Goal: Task Accomplishment & Management: Use online tool/utility

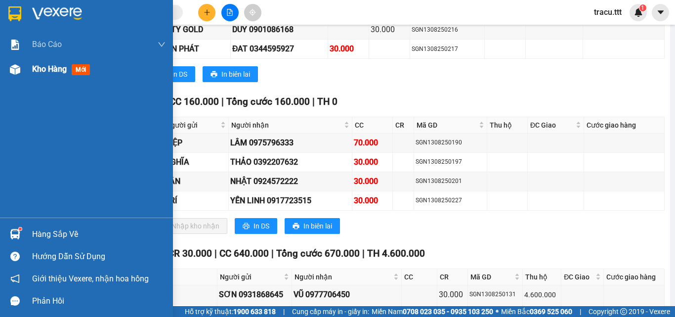
click at [40, 76] on div "Kho hàng mới" at bounding box center [98, 69] width 133 height 25
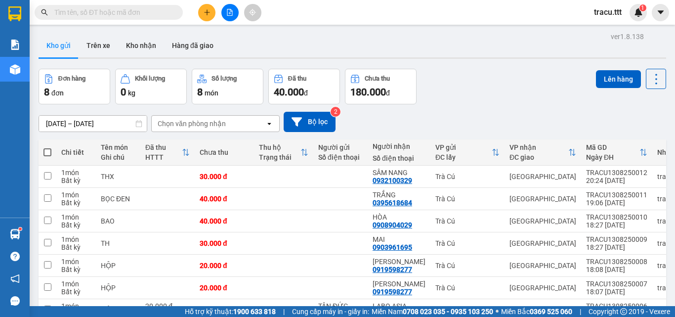
click at [44, 153] on span at bounding box center [47, 152] width 8 height 8
click at [47, 147] on input "checkbox" at bounding box center [47, 147] width 0 height 0
checkbox input "true"
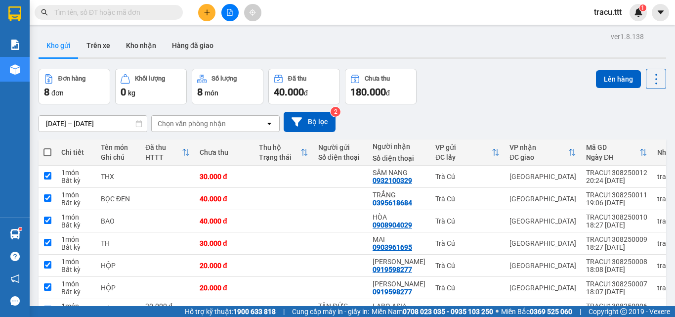
checkbox input "true"
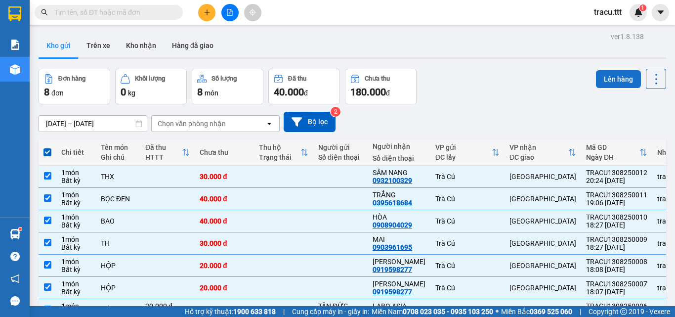
click at [614, 85] on button "Lên hàng" at bounding box center [618, 79] width 45 height 18
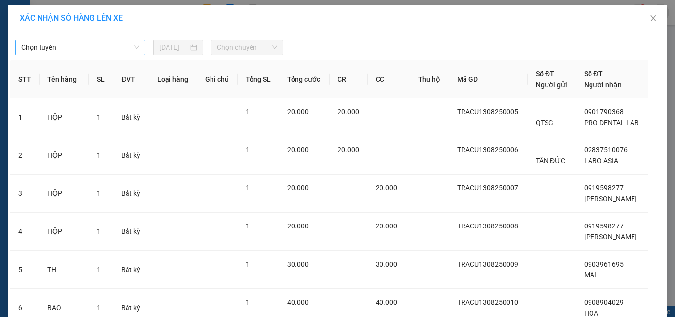
click at [127, 55] on div "Chọn tuyến" at bounding box center [80, 48] width 130 height 16
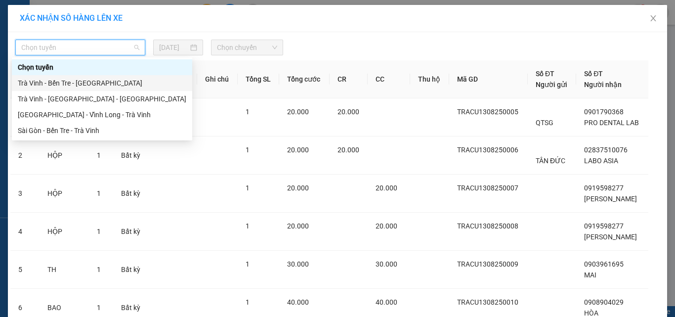
click at [100, 90] on div "Trà Vinh - Bến Tre - [GEOGRAPHIC_DATA]" at bounding box center [102, 83] width 180 height 16
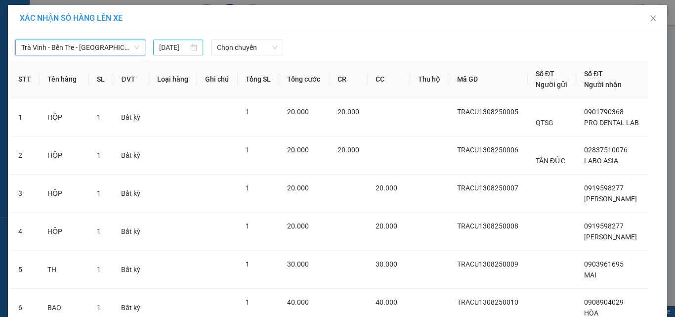
click at [161, 47] on input "[DATE]" at bounding box center [173, 47] width 29 height 11
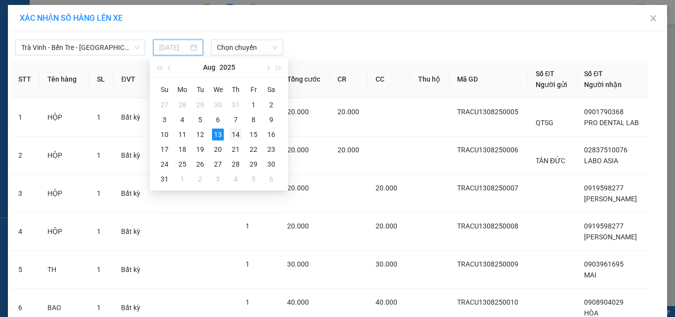
click at [240, 136] on div "14" at bounding box center [236, 134] width 12 height 12
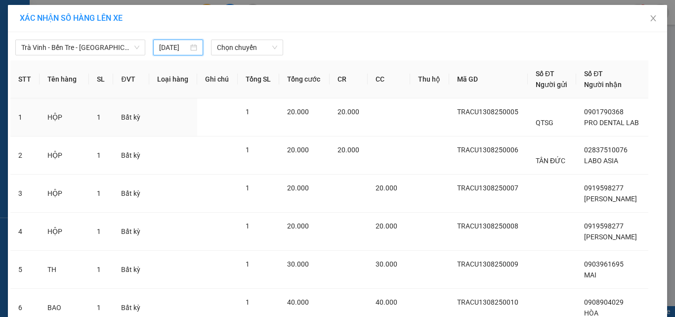
type input "[DATE]"
click at [250, 42] on span "Chọn chuyến" at bounding box center [247, 47] width 61 height 15
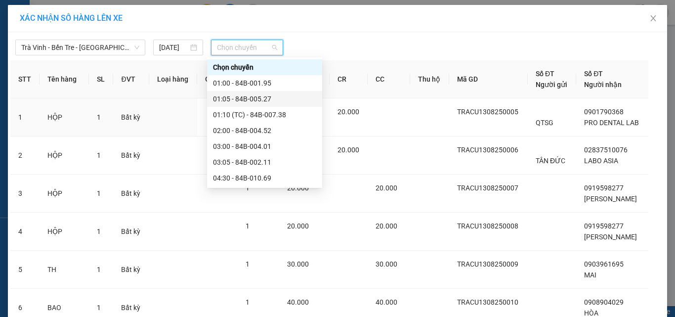
click at [251, 105] on div "01:05 - 84B-005.27" at bounding box center [264, 99] width 115 height 16
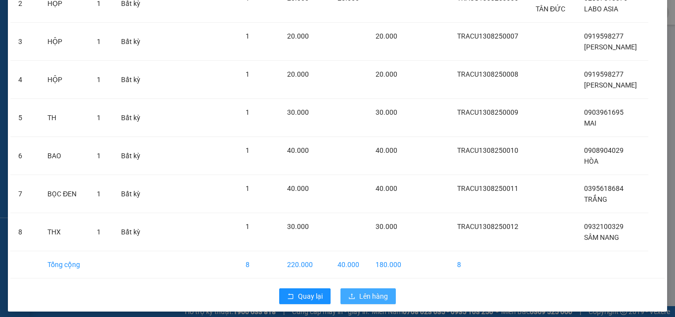
scroll to position [180, 0]
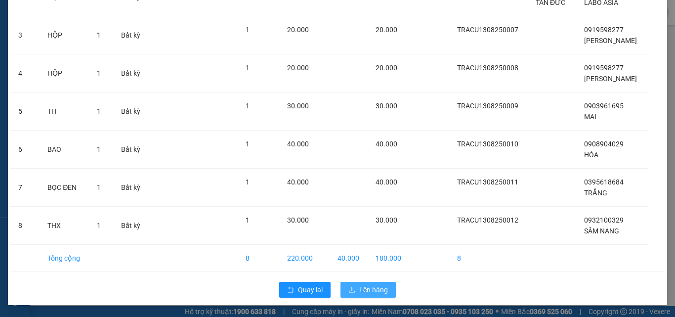
click at [369, 291] on span "Lên hàng" at bounding box center [373, 289] width 29 height 11
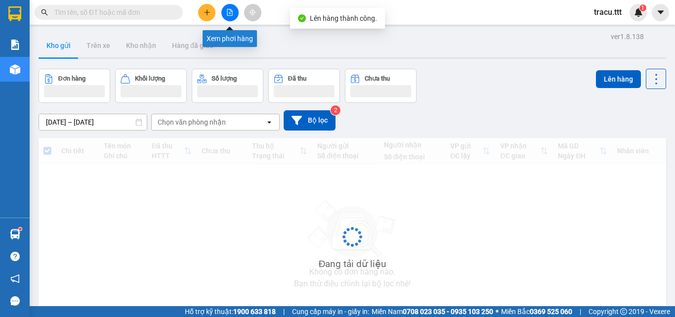
click at [230, 10] on icon "file-add" at bounding box center [229, 12] width 5 height 7
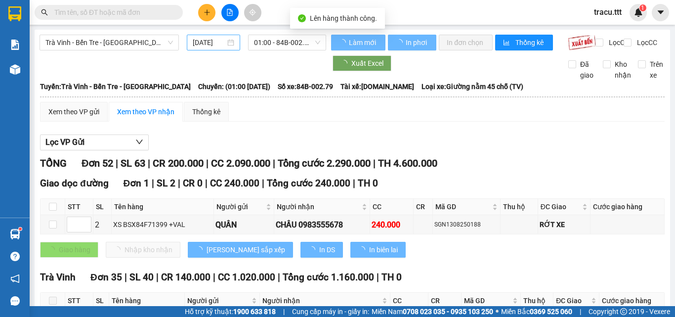
click at [208, 42] on input "[DATE]" at bounding box center [209, 42] width 33 height 11
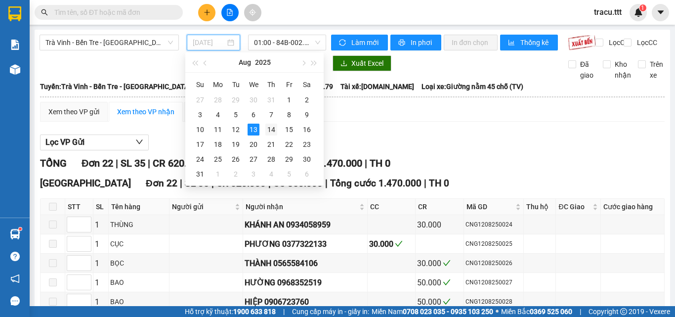
click at [273, 130] on div "14" at bounding box center [271, 130] width 12 height 12
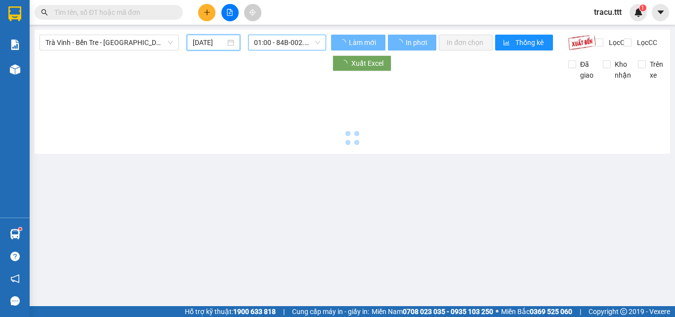
click at [281, 44] on span "01:00 - 84B-002.79" at bounding box center [287, 42] width 66 height 15
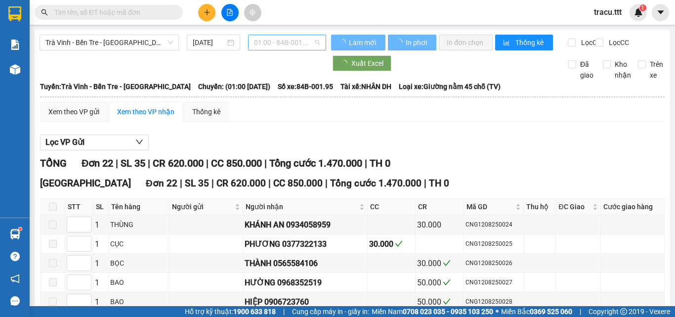
type input "[DATE]"
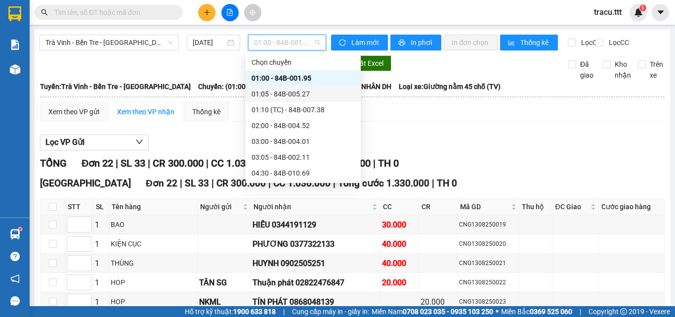
click at [305, 99] on div "01:05 - 84B-005.27" at bounding box center [302, 93] width 103 height 11
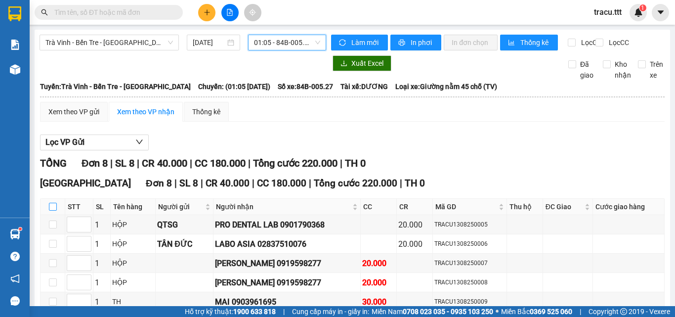
click at [49, 210] on input "checkbox" at bounding box center [53, 207] width 8 height 8
checkbox input "true"
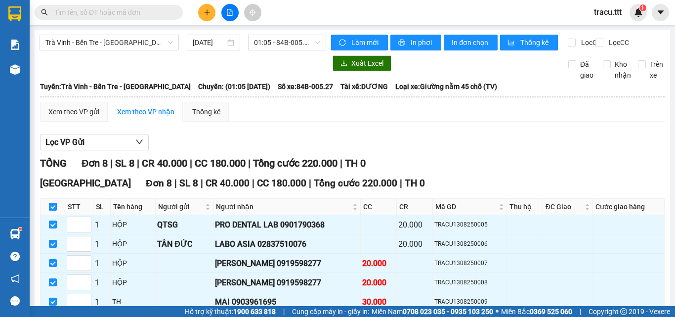
checkbox input "true"
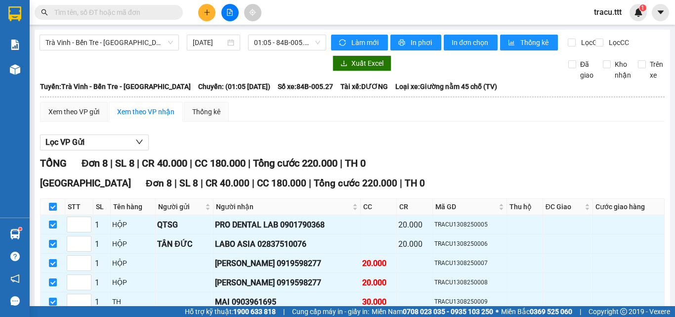
checkbox input "true"
click at [475, 41] on span "In đơn chọn" at bounding box center [471, 42] width 38 height 11
click at [148, 49] on span "Trà Vinh - Bến Tre - [GEOGRAPHIC_DATA]" at bounding box center [108, 42] width 127 height 15
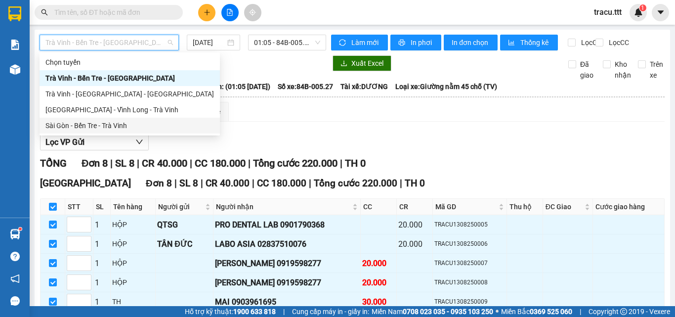
click at [108, 121] on div "Sài Gòn - Bến Tre - Trà Vinh" at bounding box center [129, 125] width 168 height 11
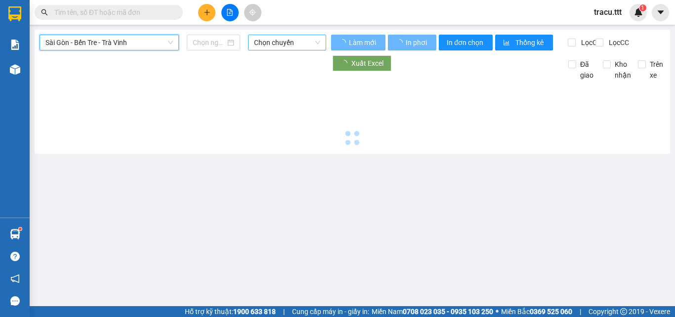
type input "[DATE]"
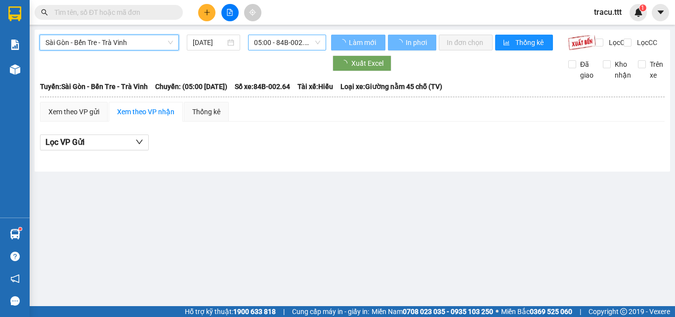
click at [287, 44] on span "05:00 - 84B-002.64" at bounding box center [287, 42] width 66 height 15
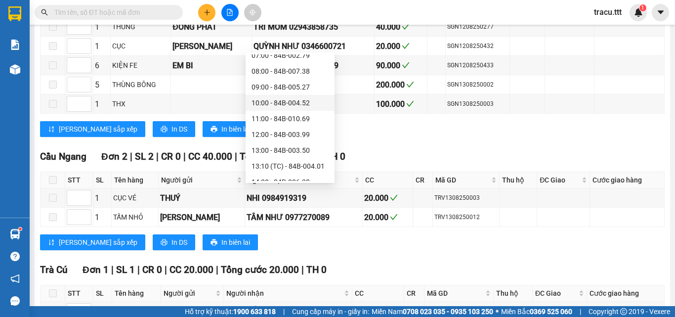
scroll to position [198, 0]
click at [304, 121] on div "17:00 - 84B-003.46" at bounding box center [289, 117] width 77 height 11
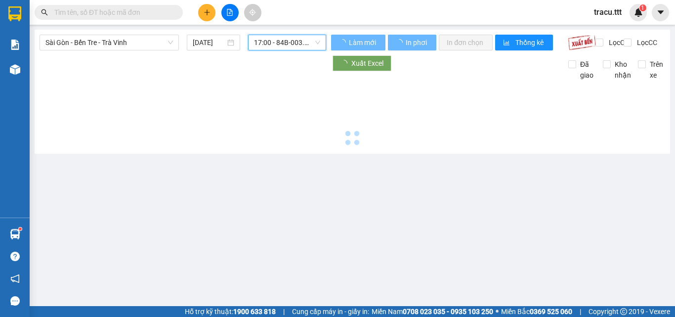
scroll to position [0, 0]
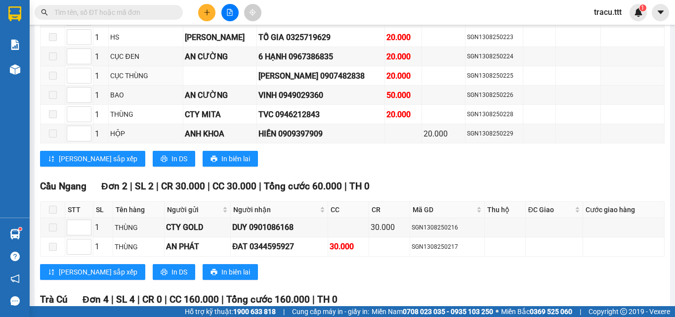
scroll to position [1037, 0]
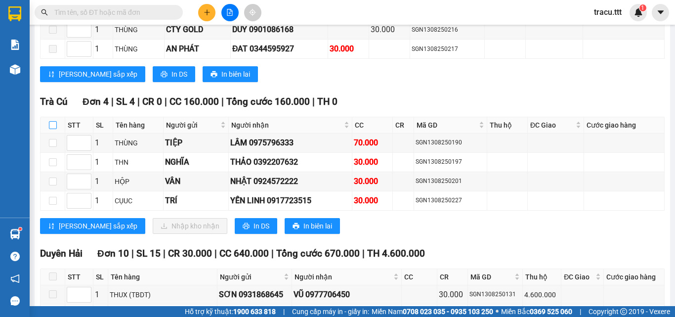
click at [51, 130] on label at bounding box center [53, 125] width 8 height 11
click at [51, 129] on input "checkbox" at bounding box center [53, 125] width 8 height 8
checkbox input "true"
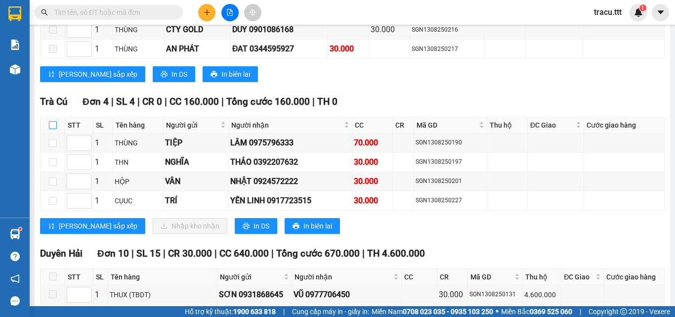
checkbox input "true"
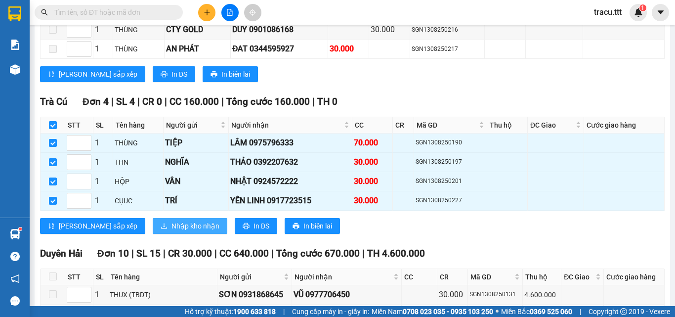
click at [171, 231] on span "Nhập kho nhận" at bounding box center [195, 225] width 48 height 11
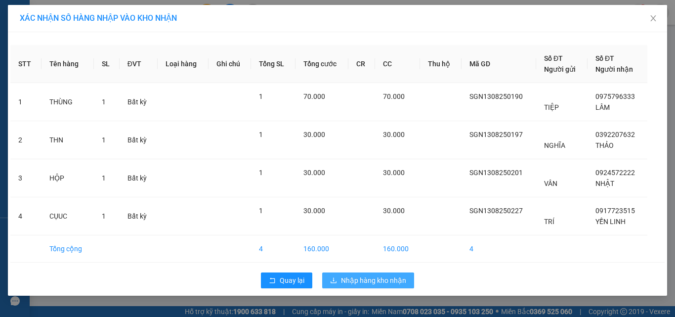
drag, startPoint x: 367, startPoint y: 279, endPoint x: 386, endPoint y: 267, distance: 22.6
click at [366, 278] on span "Nhập hàng kho nhận" at bounding box center [373, 280] width 65 height 11
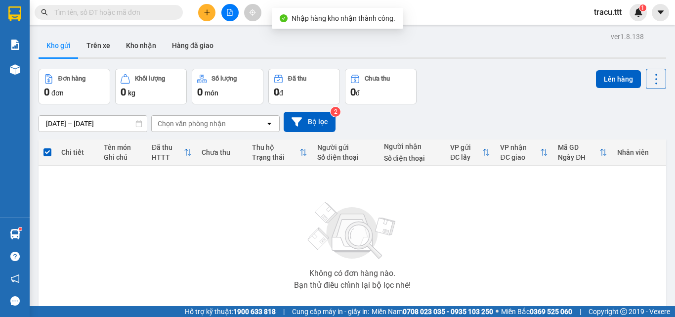
click at [224, 13] on button at bounding box center [229, 12] width 17 height 17
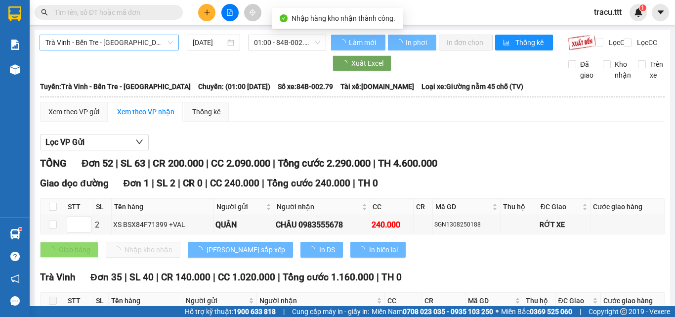
click at [143, 42] on span "Trà Vinh - Bến Tre - [GEOGRAPHIC_DATA]" at bounding box center [108, 42] width 127 height 15
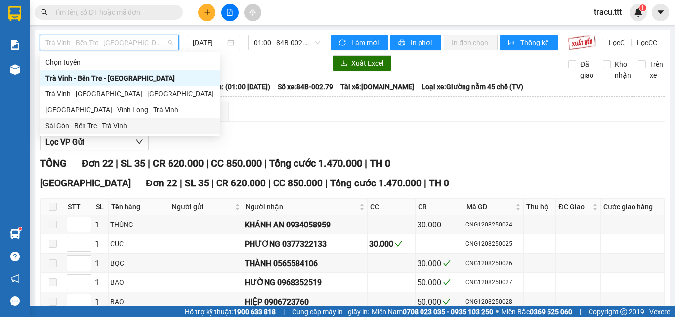
click at [114, 129] on div "Sài Gòn - Bến Tre - Trà Vinh" at bounding box center [129, 125] width 168 height 11
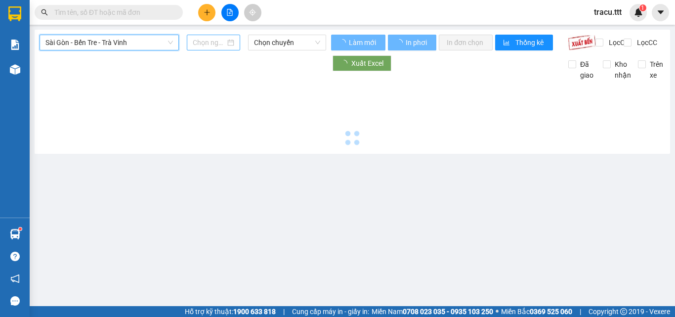
type input "[DATE]"
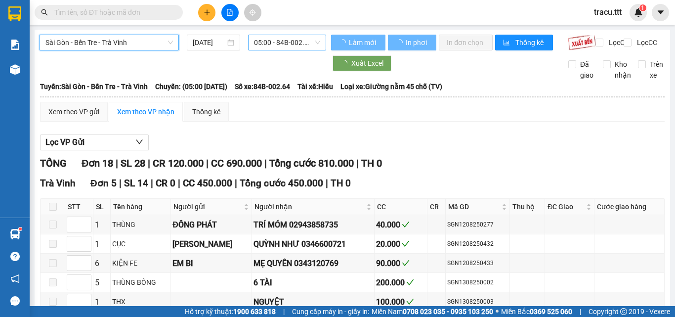
click at [266, 44] on span "05:00 - 84B-002.64" at bounding box center [287, 42] width 66 height 15
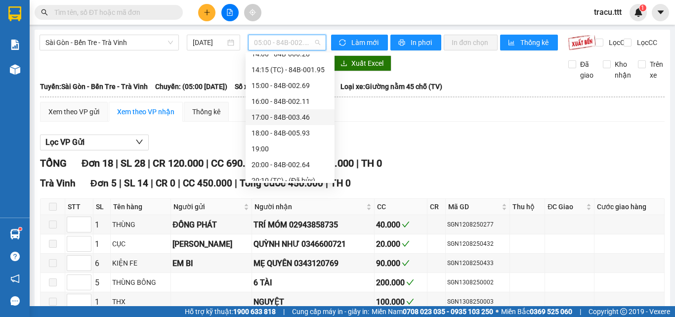
scroll to position [221, 0]
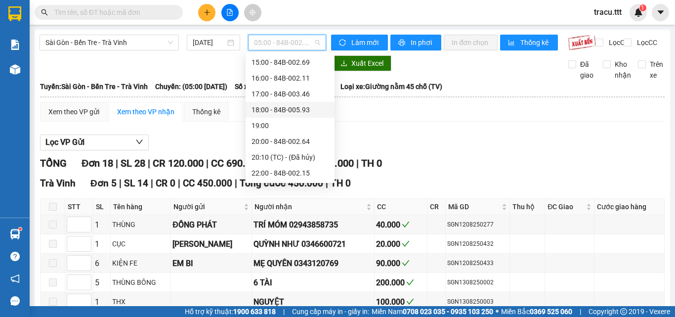
click at [309, 105] on div "18:00 - 84B-005.93" at bounding box center [289, 109] width 77 height 11
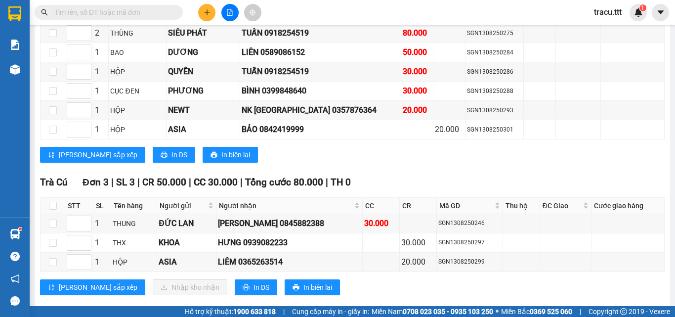
scroll to position [1334, 0]
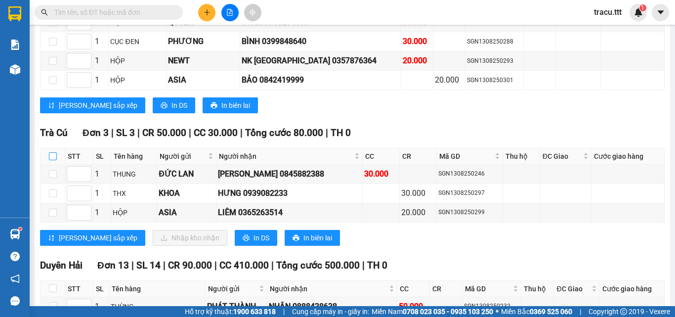
click at [55, 160] on input "checkbox" at bounding box center [53, 156] width 8 height 8
checkbox input "true"
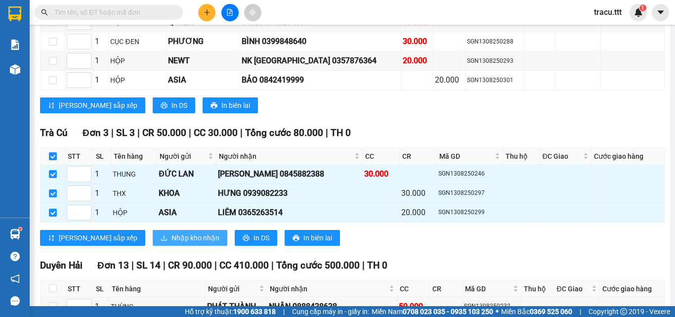
click at [171, 242] on span "Nhập kho nhận" at bounding box center [195, 237] width 48 height 11
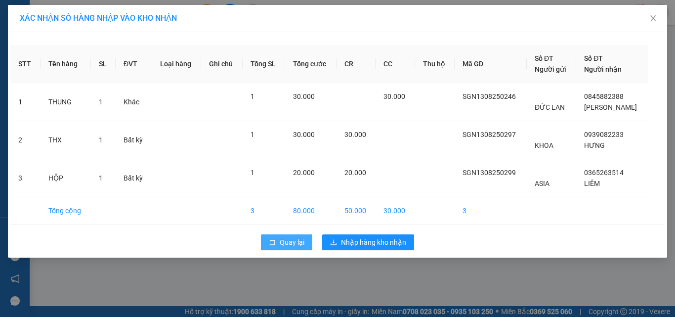
click at [278, 239] on button "Quay lại" at bounding box center [286, 242] width 51 height 16
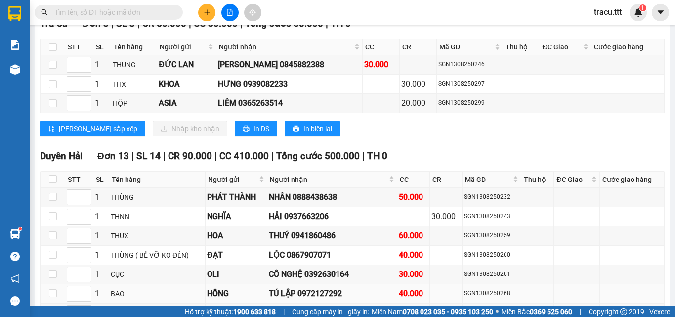
scroll to position [1383, 0]
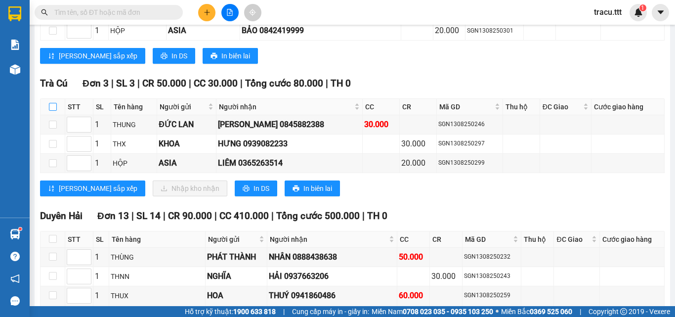
click at [54, 111] on input "checkbox" at bounding box center [53, 107] width 8 height 8
checkbox input "true"
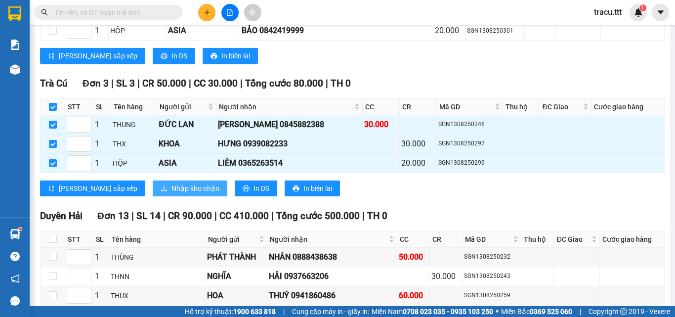
click at [171, 194] on span "Nhập kho nhận" at bounding box center [195, 188] width 48 height 11
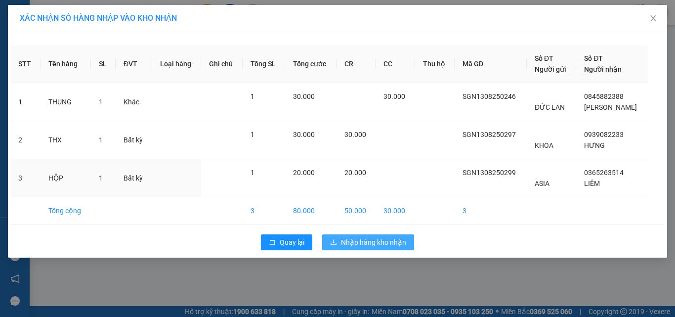
click at [366, 237] on button "Nhập hàng kho nhận" at bounding box center [368, 242] width 92 height 16
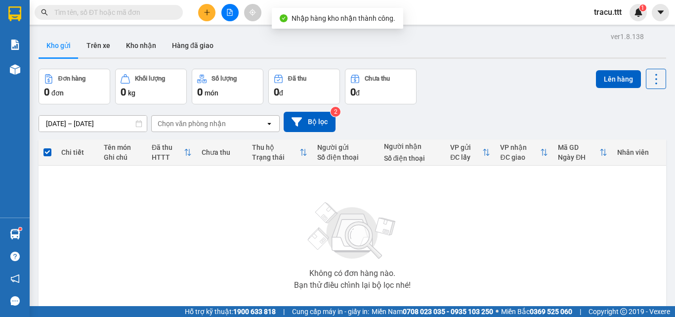
click at [226, 6] on button at bounding box center [229, 12] width 17 height 17
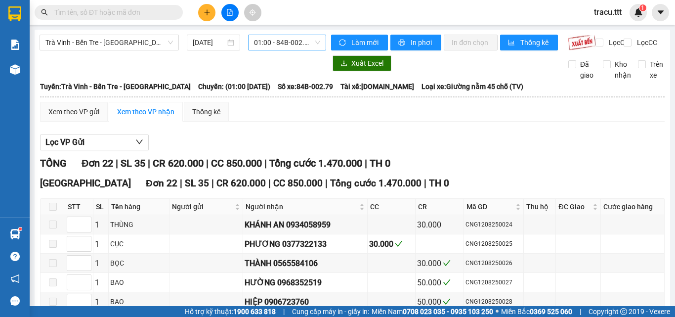
click at [276, 41] on span "01:00 - 84B-002.79" at bounding box center [287, 42] width 66 height 15
click at [165, 48] on span "Trà Vinh - Bến Tre - [GEOGRAPHIC_DATA]" at bounding box center [108, 42] width 127 height 15
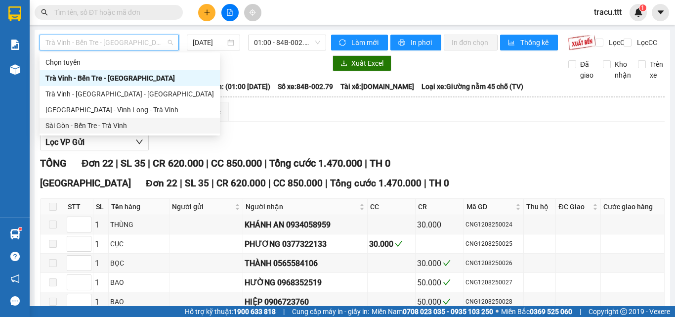
click at [134, 128] on div "Sài Gòn - Bến Tre - Trà Vinh" at bounding box center [129, 125] width 168 height 11
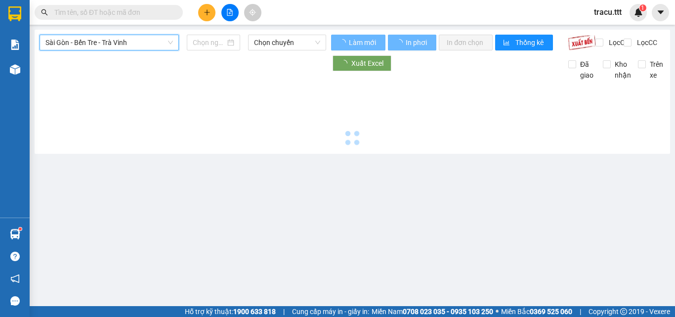
type input "[DATE]"
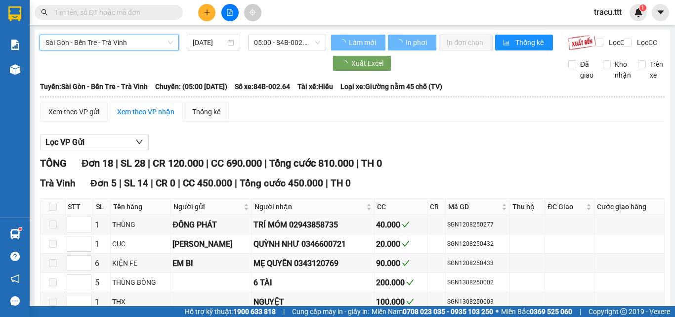
click at [278, 43] on span "05:00 - 84B-002.64" at bounding box center [287, 42] width 66 height 15
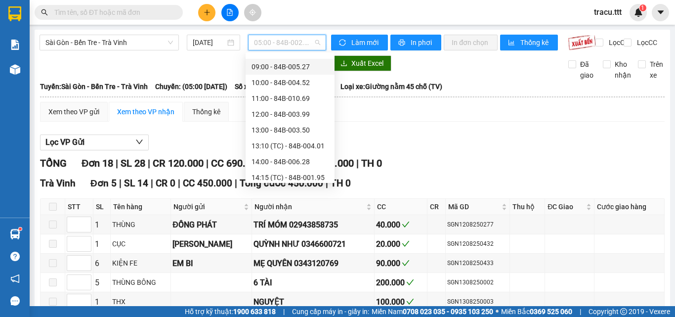
scroll to position [99, 0]
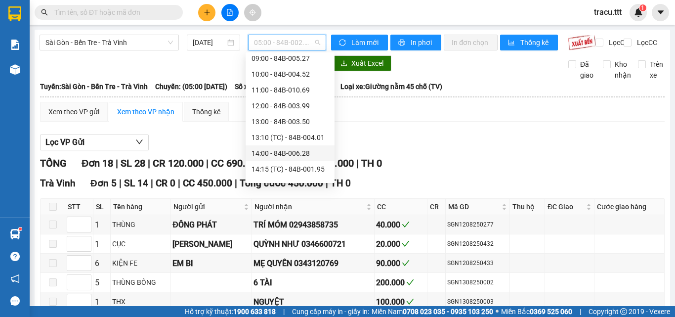
click at [289, 158] on div "14:00 - 84B-006.28" at bounding box center [289, 153] width 77 height 11
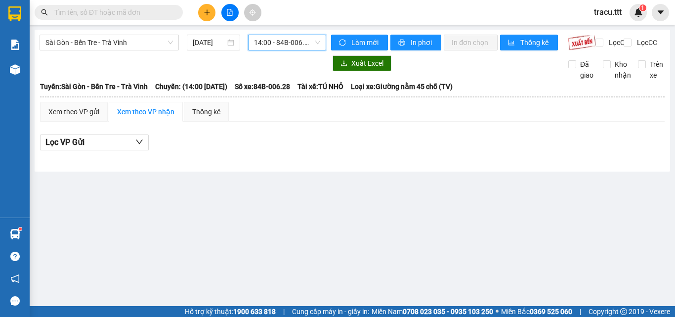
click at [272, 50] on div "Sài Gòn - Bến Tre - Trà Vinh [DATE] 14:00 14:00 - 84B-006.28" at bounding box center [183, 43] width 287 height 16
drag, startPoint x: 280, startPoint y: 40, endPoint x: 281, endPoint y: 47, distance: 7.6
click at [281, 40] on span "14:00 - 84B-006.28" at bounding box center [287, 42] width 66 height 15
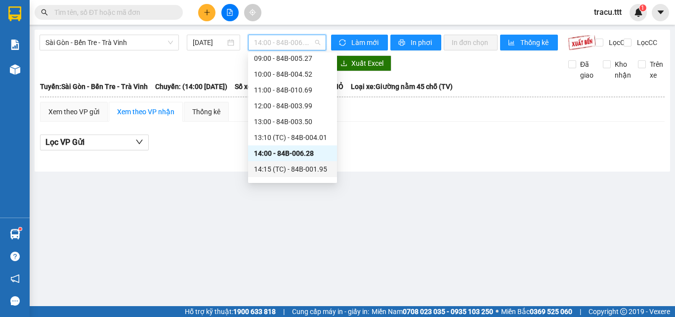
click at [303, 167] on div "14:15 (TC) - 84B-001.95" at bounding box center [292, 169] width 77 height 11
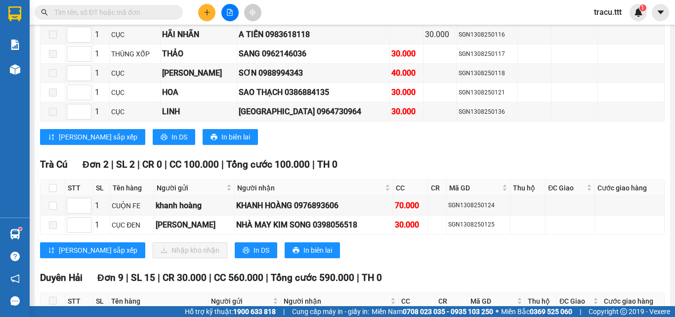
scroll to position [741, 0]
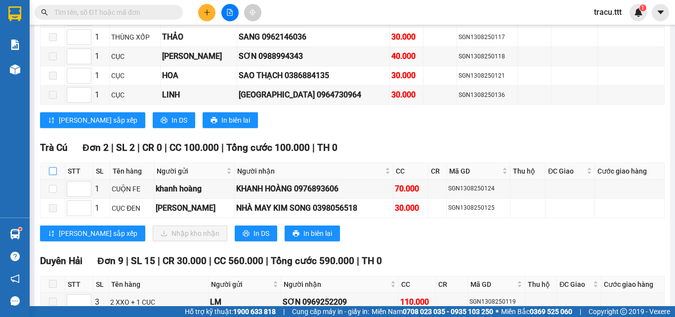
click at [51, 175] on input "checkbox" at bounding box center [53, 171] width 8 height 8
checkbox input "true"
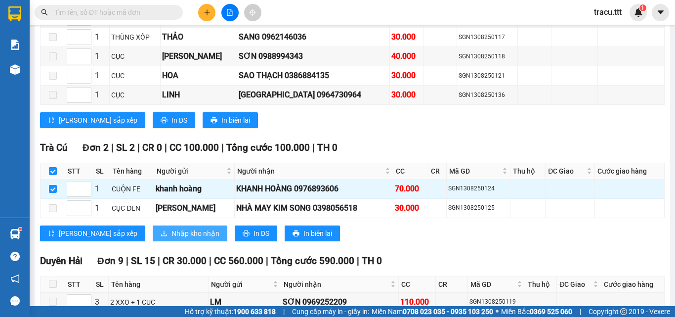
click at [171, 239] on span "Nhập kho nhận" at bounding box center [195, 233] width 48 height 11
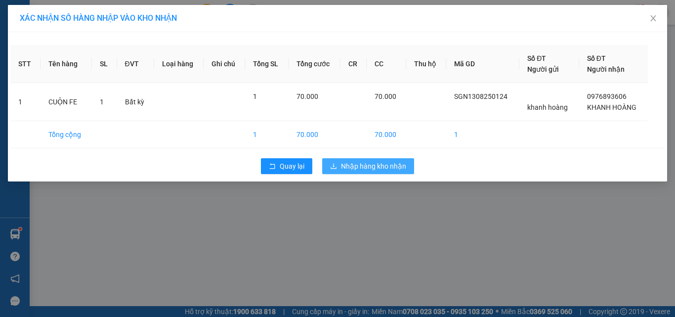
click at [353, 164] on span "Nhập hàng kho nhận" at bounding box center [373, 166] width 65 height 11
